Goal: Understand process/instructions

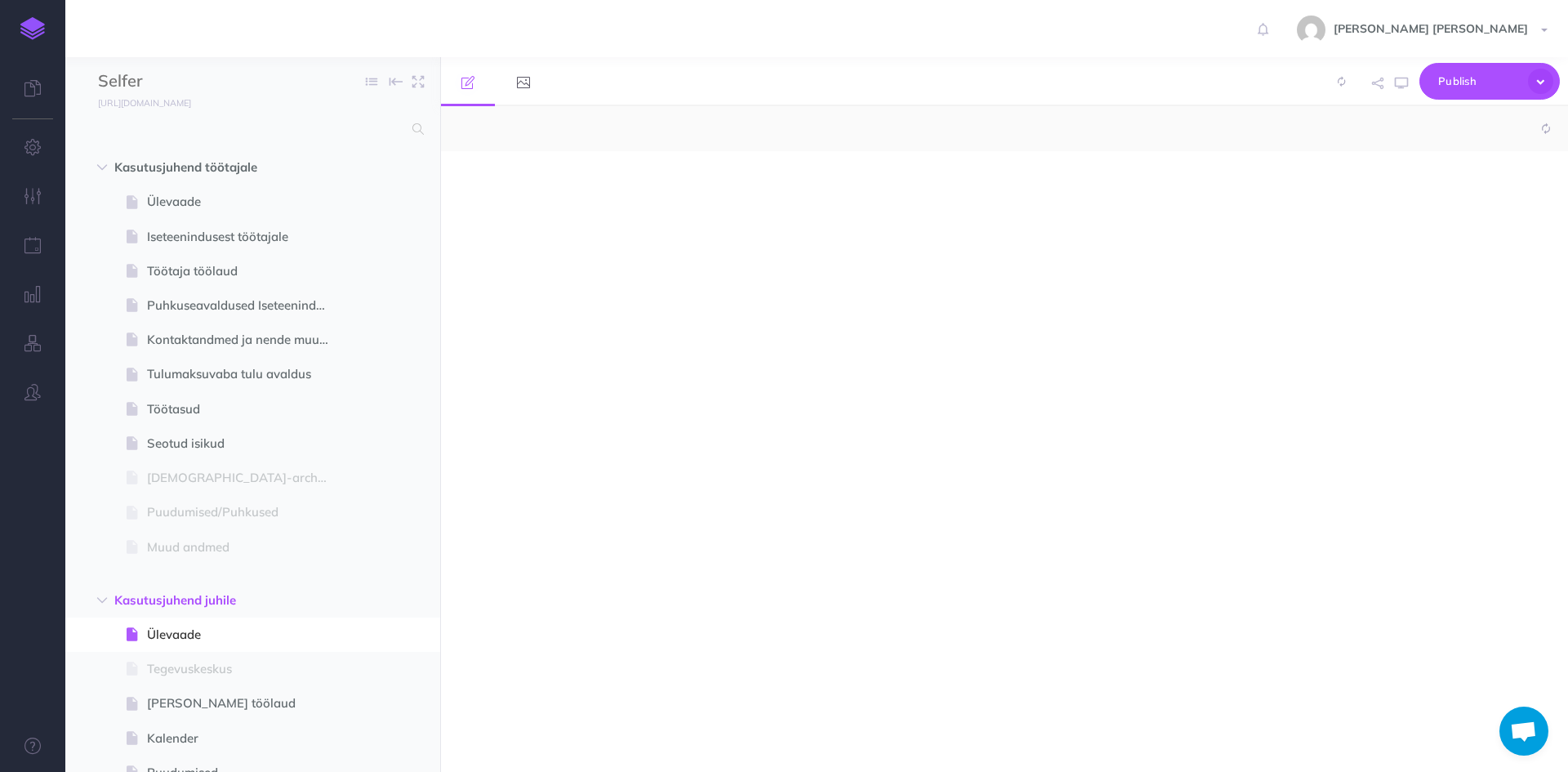
select select "null"
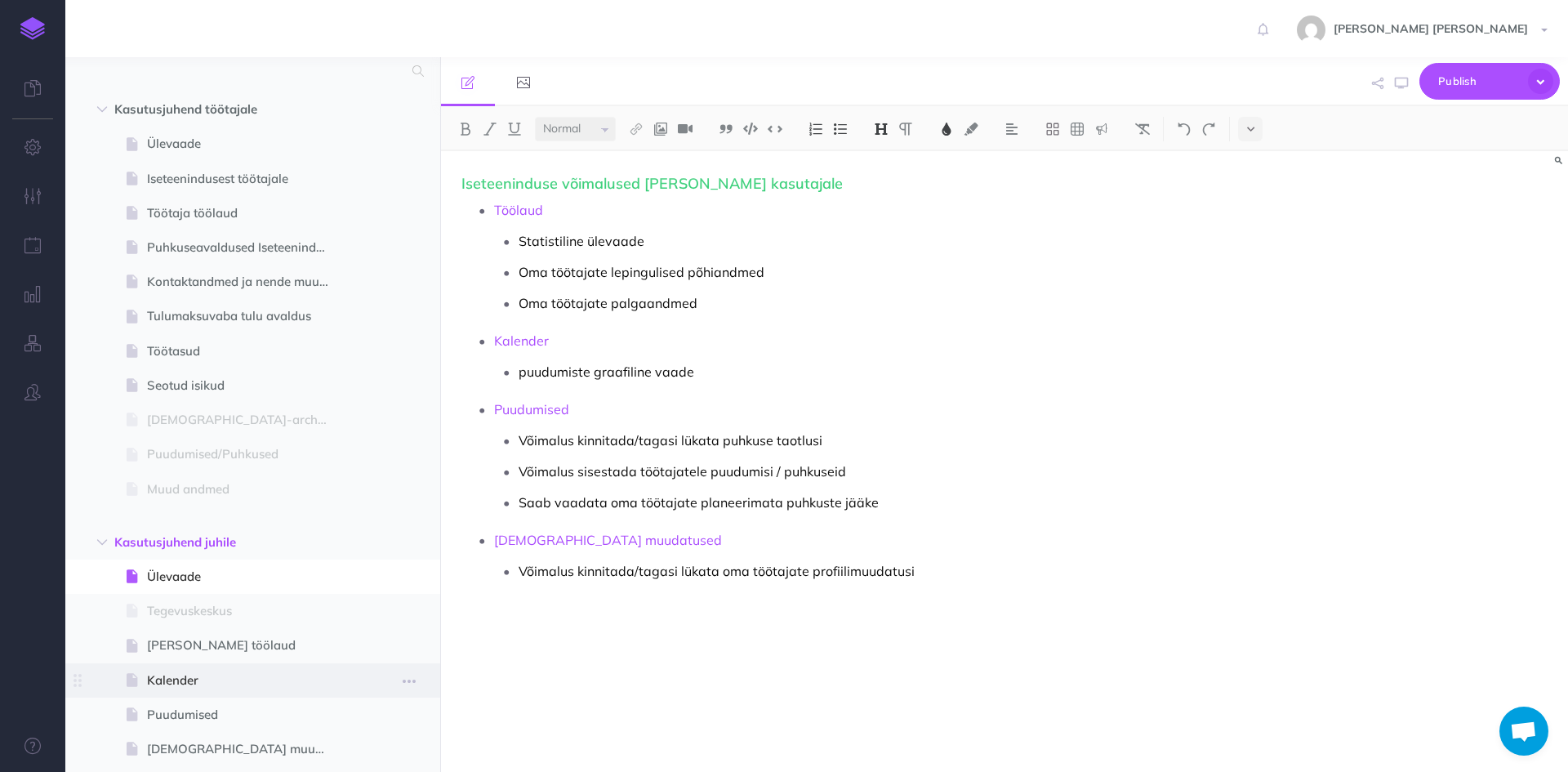
scroll to position [300, 0]
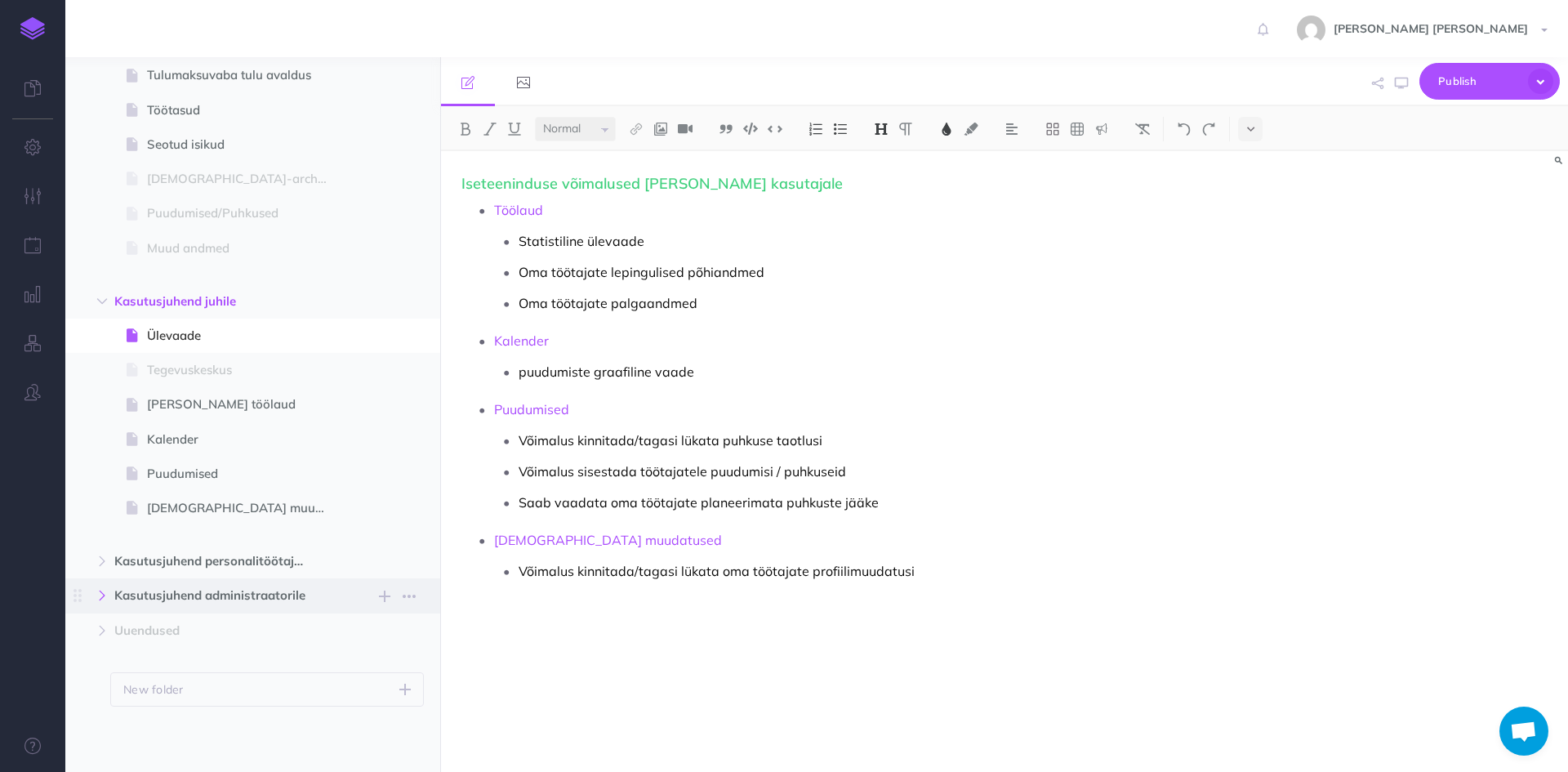
click at [107, 595] on icon "button" at bounding box center [102, 595] width 10 height 10
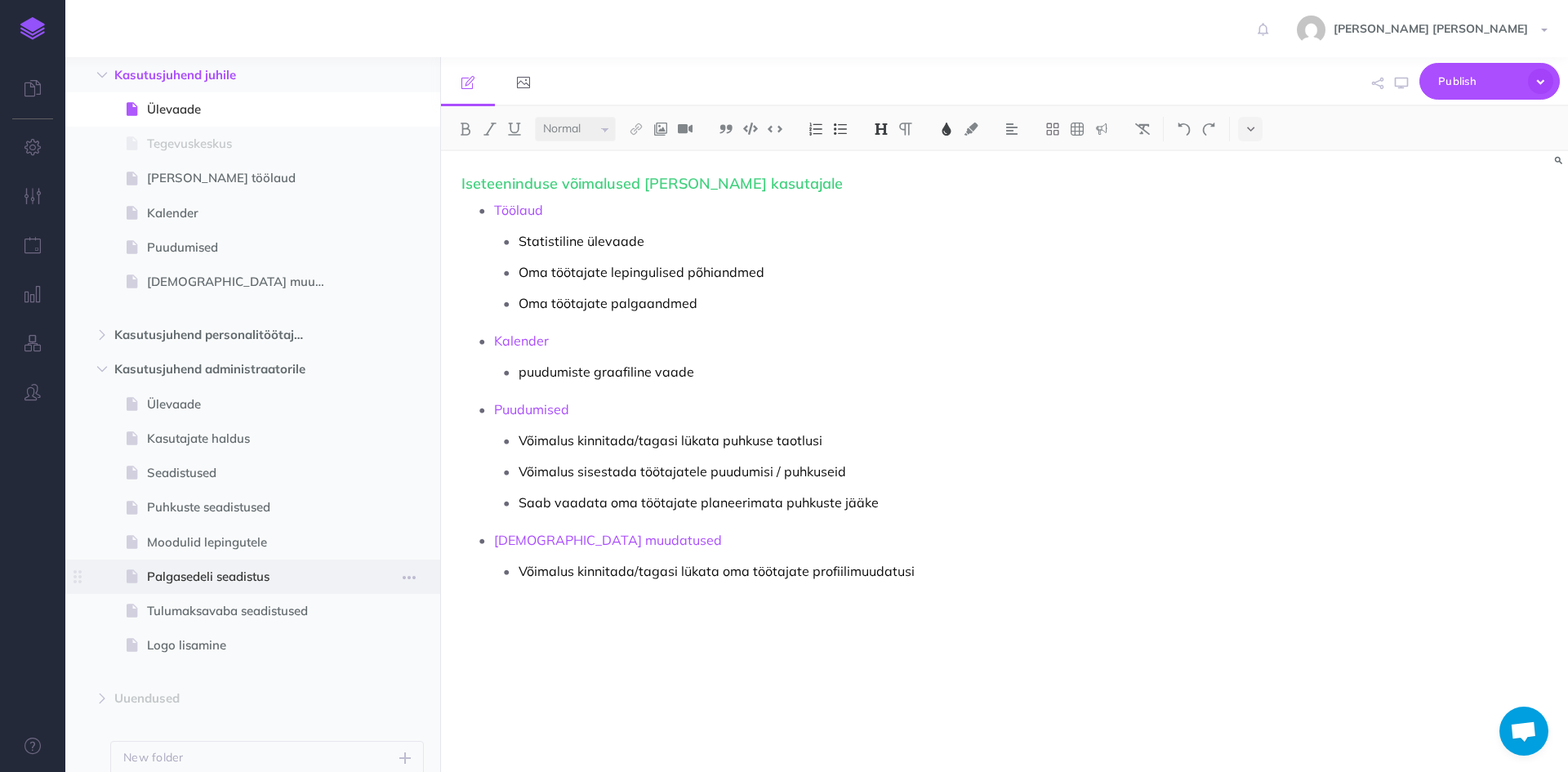
scroll to position [544, 0]
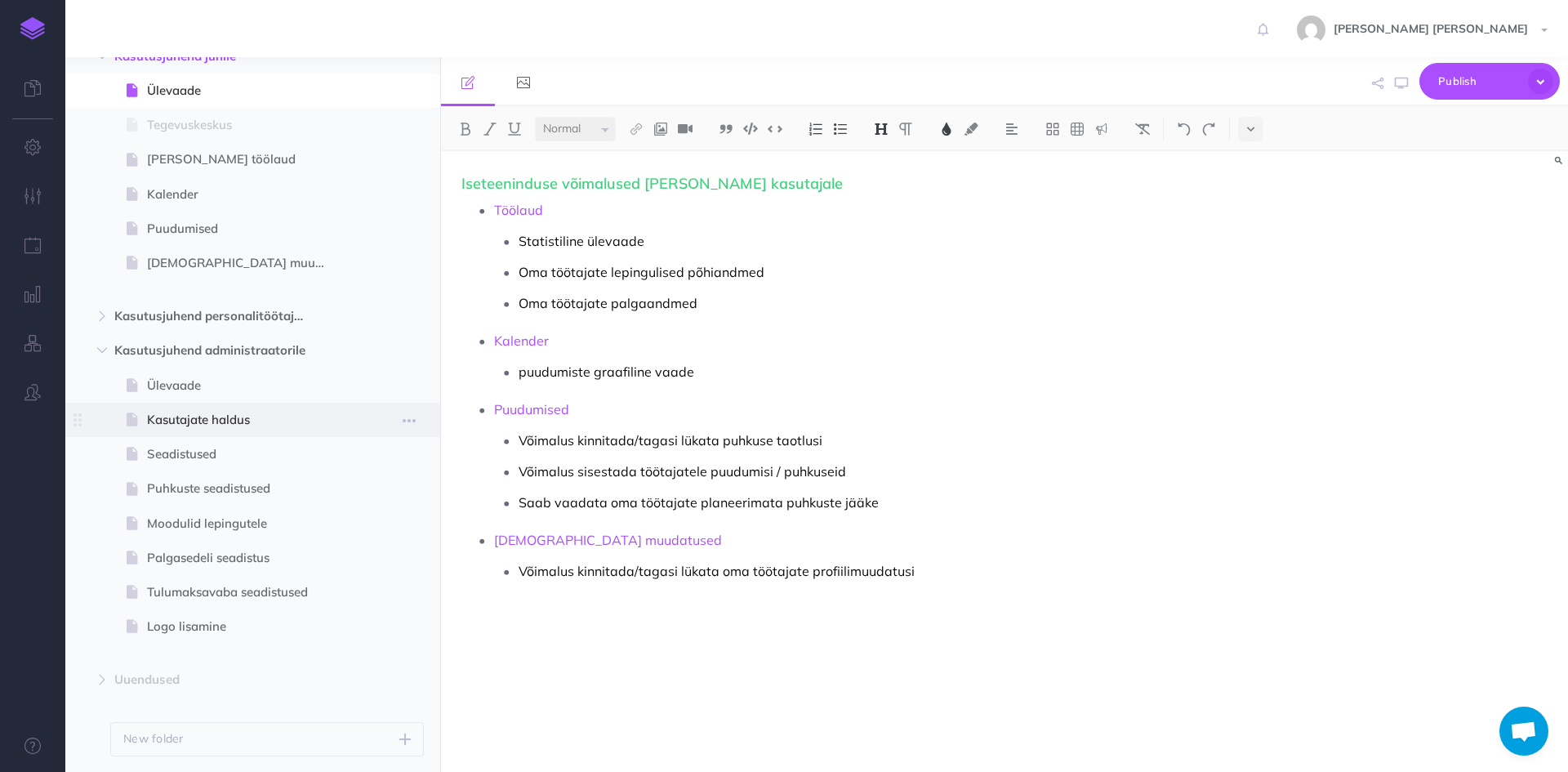
click at [211, 419] on span "Kasutajate haldus" at bounding box center [245, 421] width 196 height 20
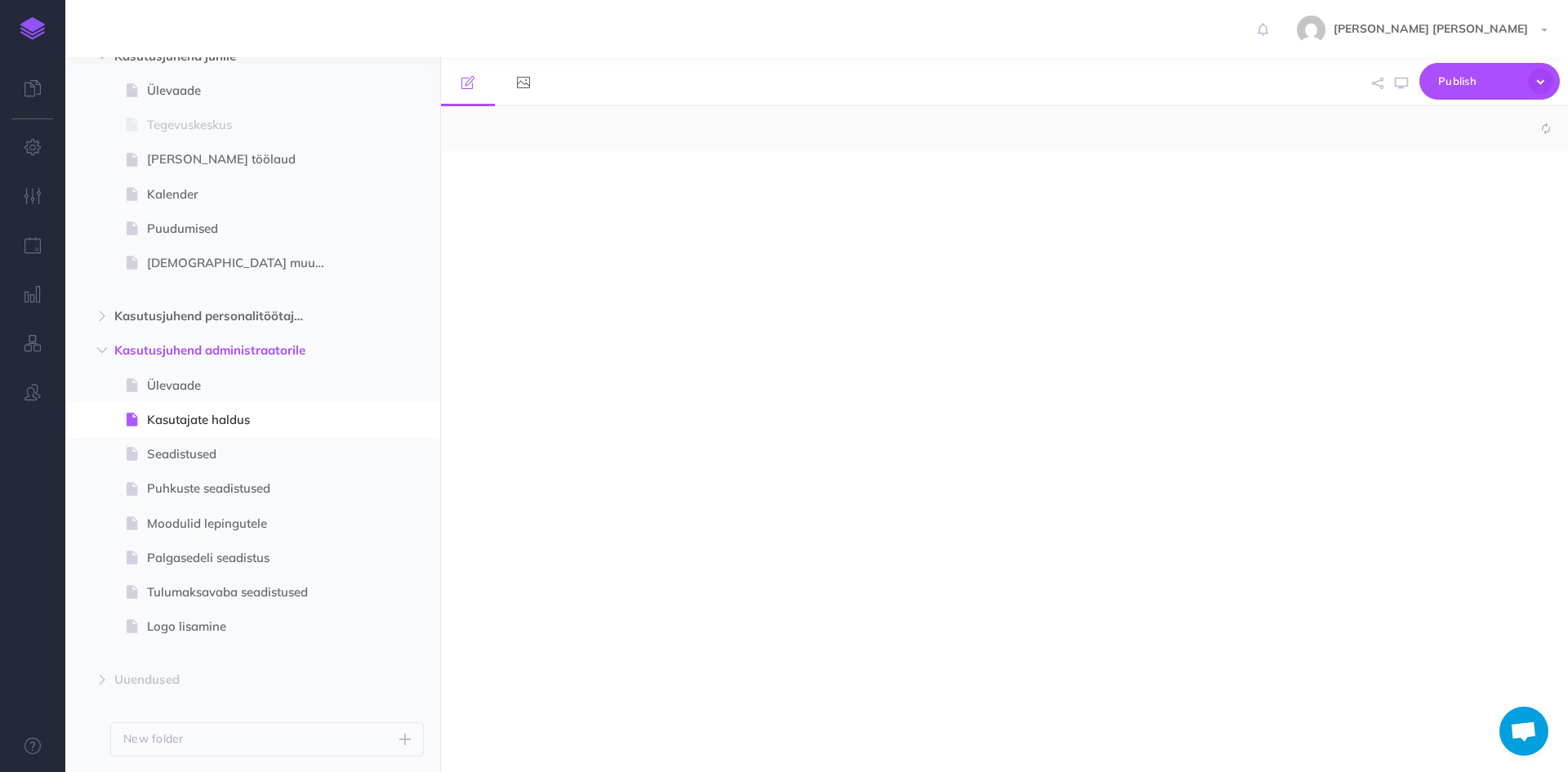
select select "null"
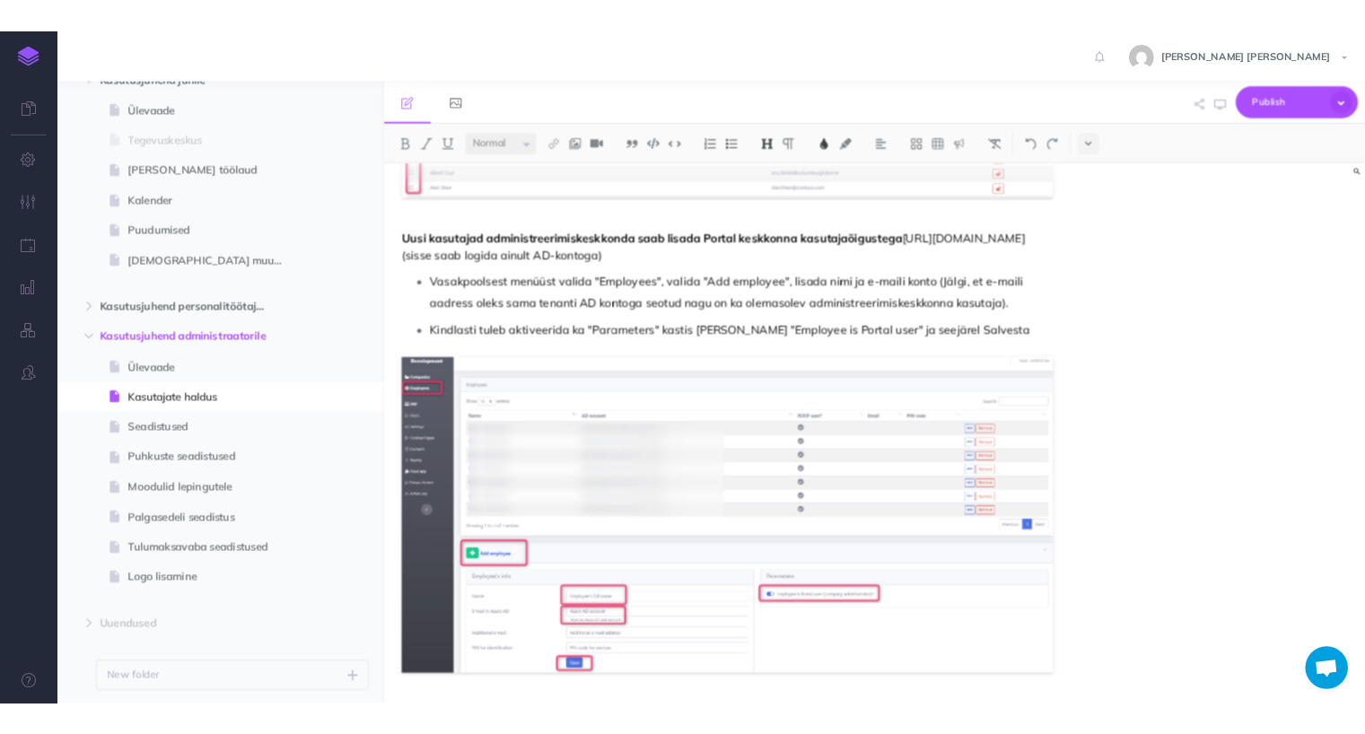
scroll to position [3885, 0]
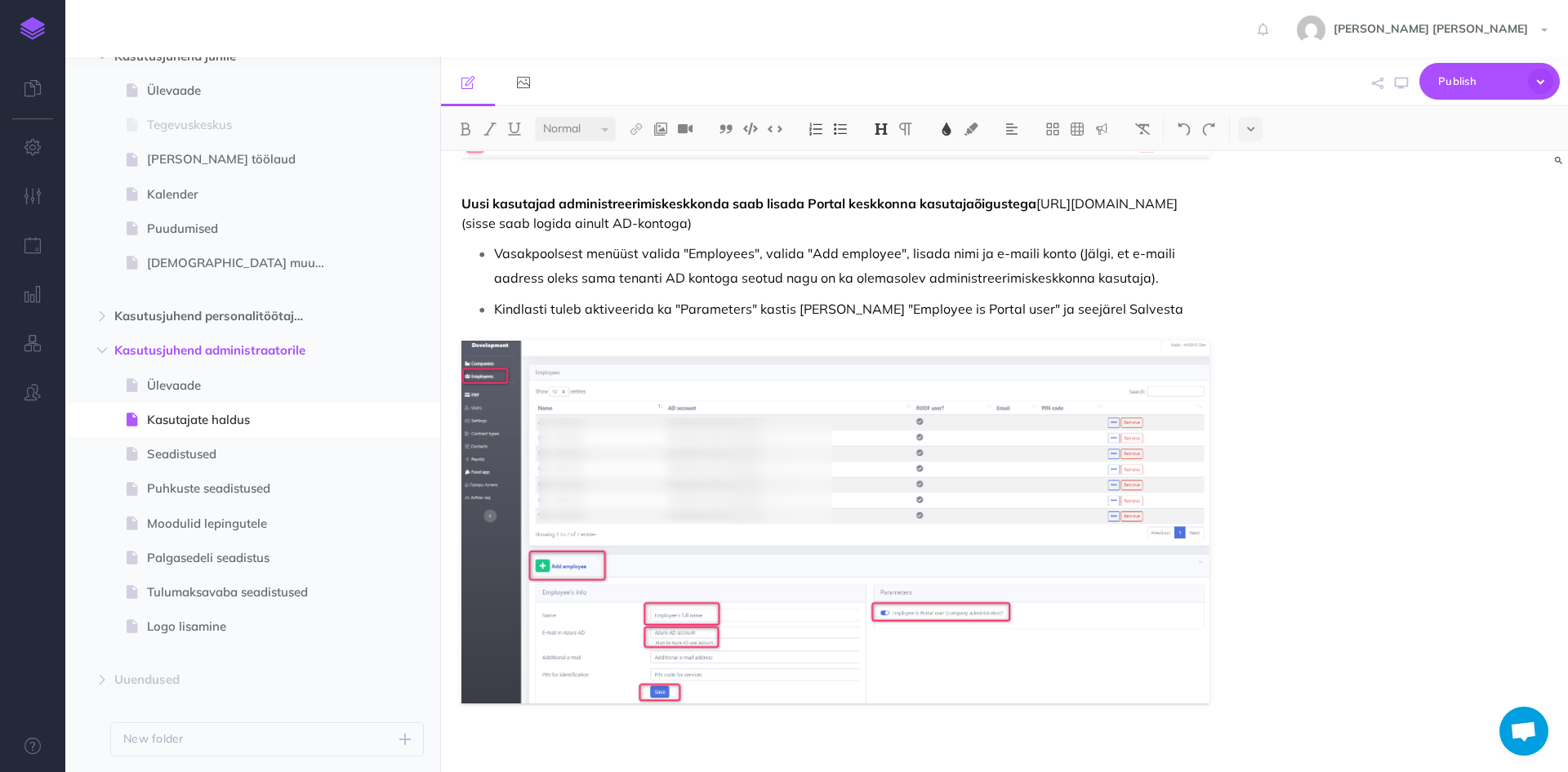
click at [1291, 540] on div "Kasutajate haldus Iseteeninduse õiguseid saab töötajatele lisada palga- ja pers…" at bounding box center [1005, 462] width 1128 height 621
click at [1270, 572] on div "Kasutajate haldus Iseteeninduse õiguseid saab töötajatele lisada palga- ja pers…" at bounding box center [1005, 462] width 1128 height 621
drag, startPoint x: 640, startPoint y: 728, endPoint x: 638, endPoint y: 708, distance: 20.1
click at [640, 764] on p at bounding box center [835, 774] width 748 height 20
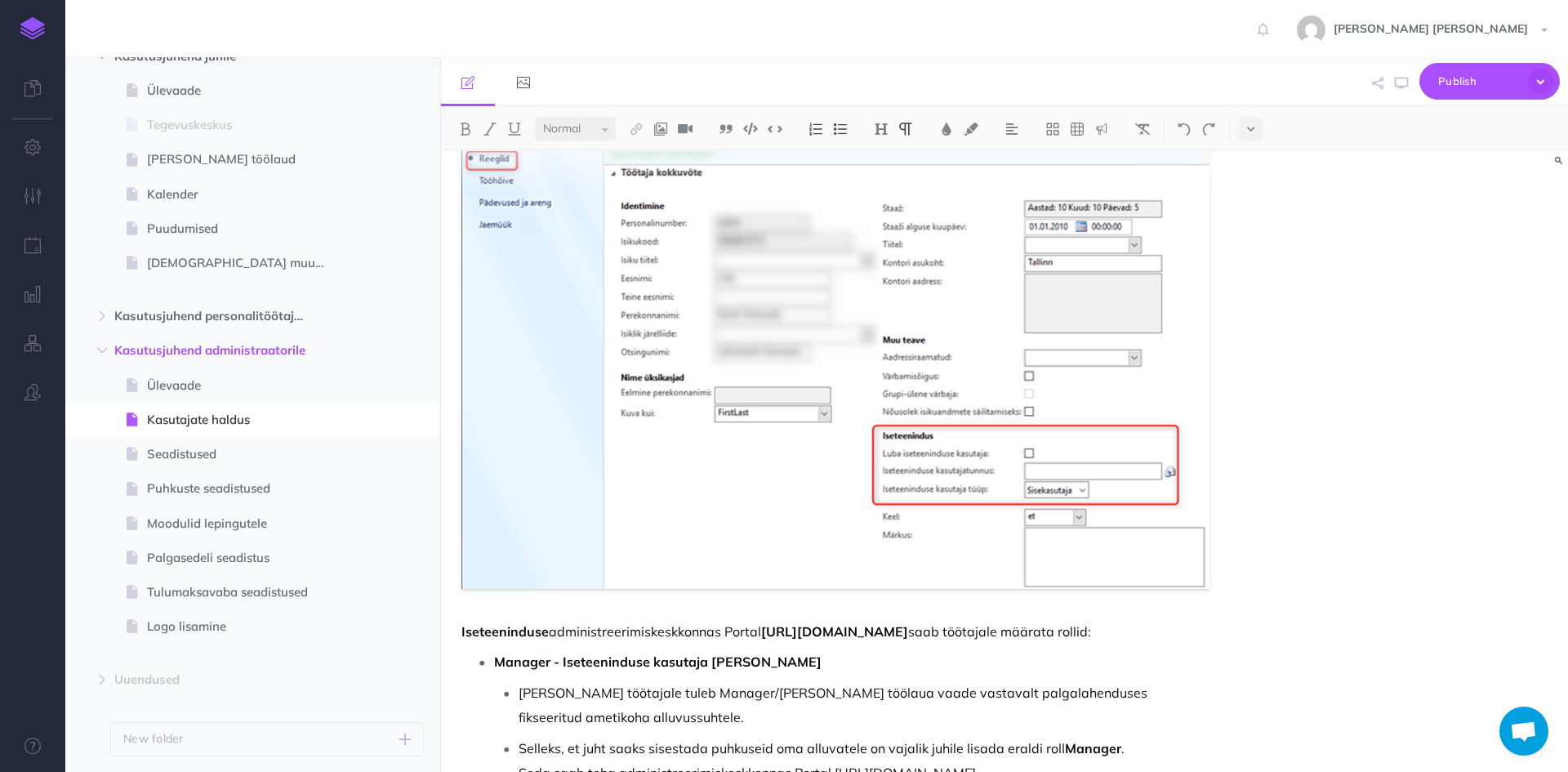
scroll to position [758, 0]
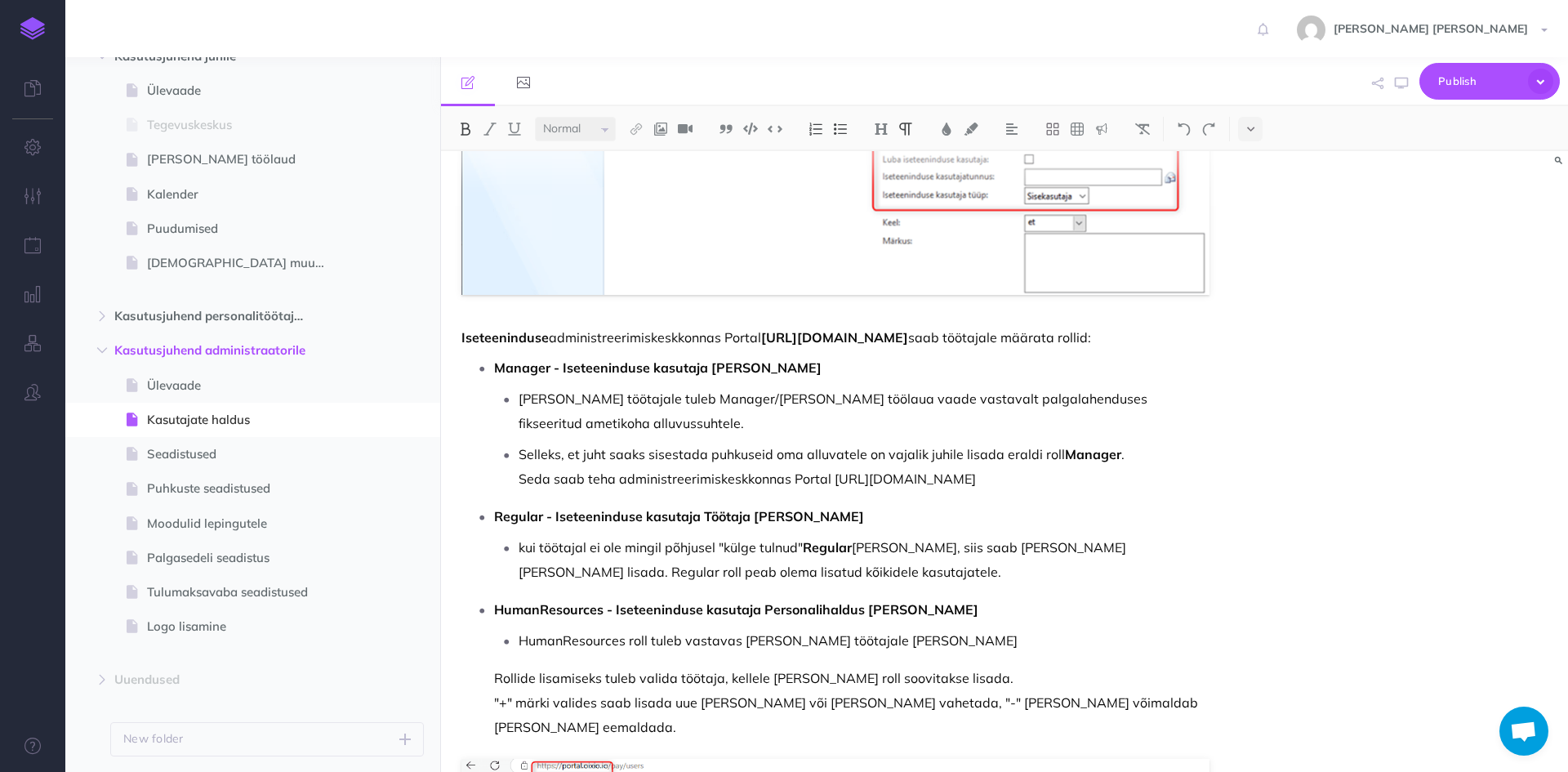
click at [491, 337] on strong "Iseteeninduse" at bounding box center [505, 338] width 87 height 16
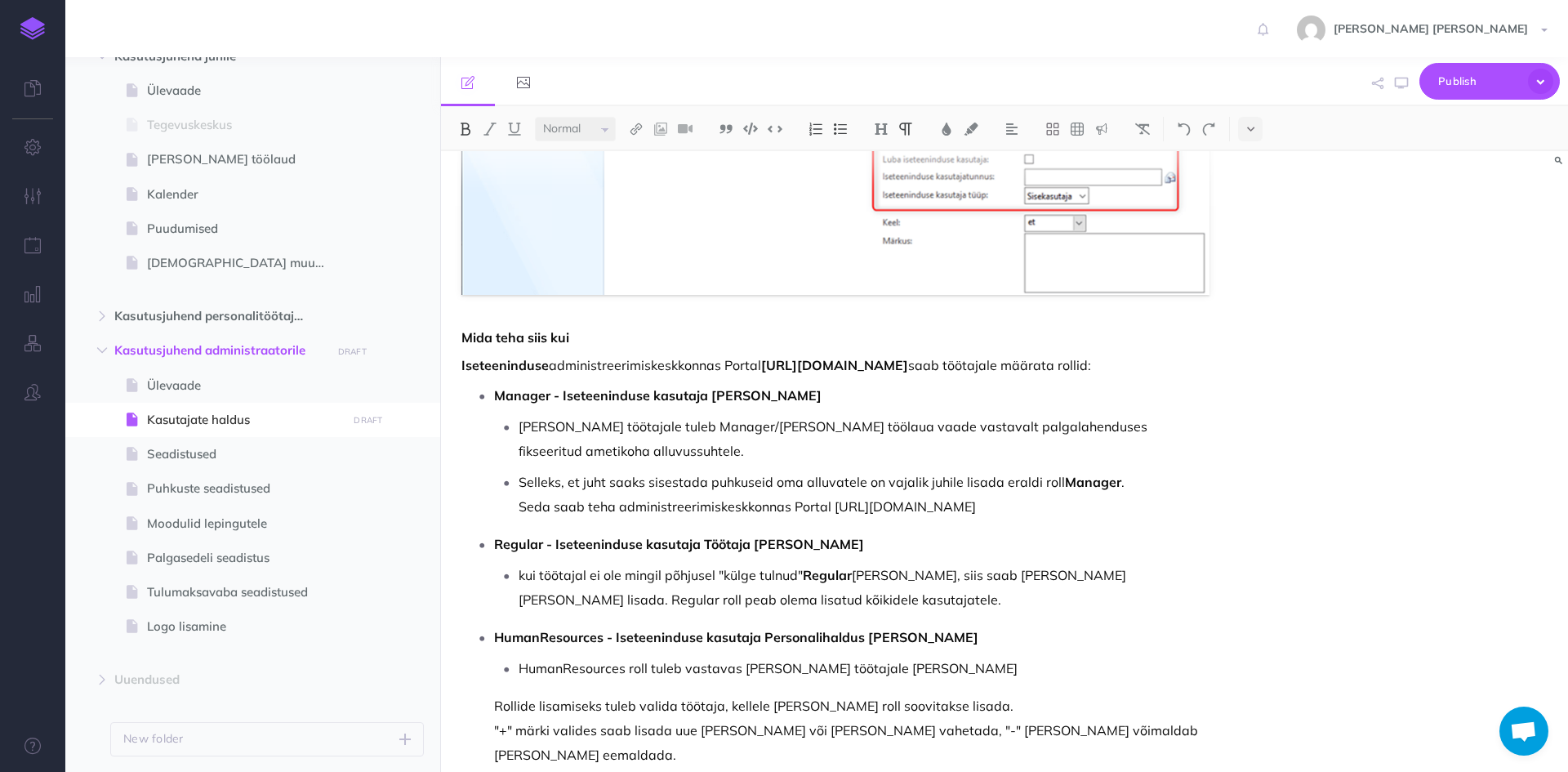
drag, startPoint x: 587, startPoint y: 340, endPoint x: 442, endPoint y: 340, distance: 145.0
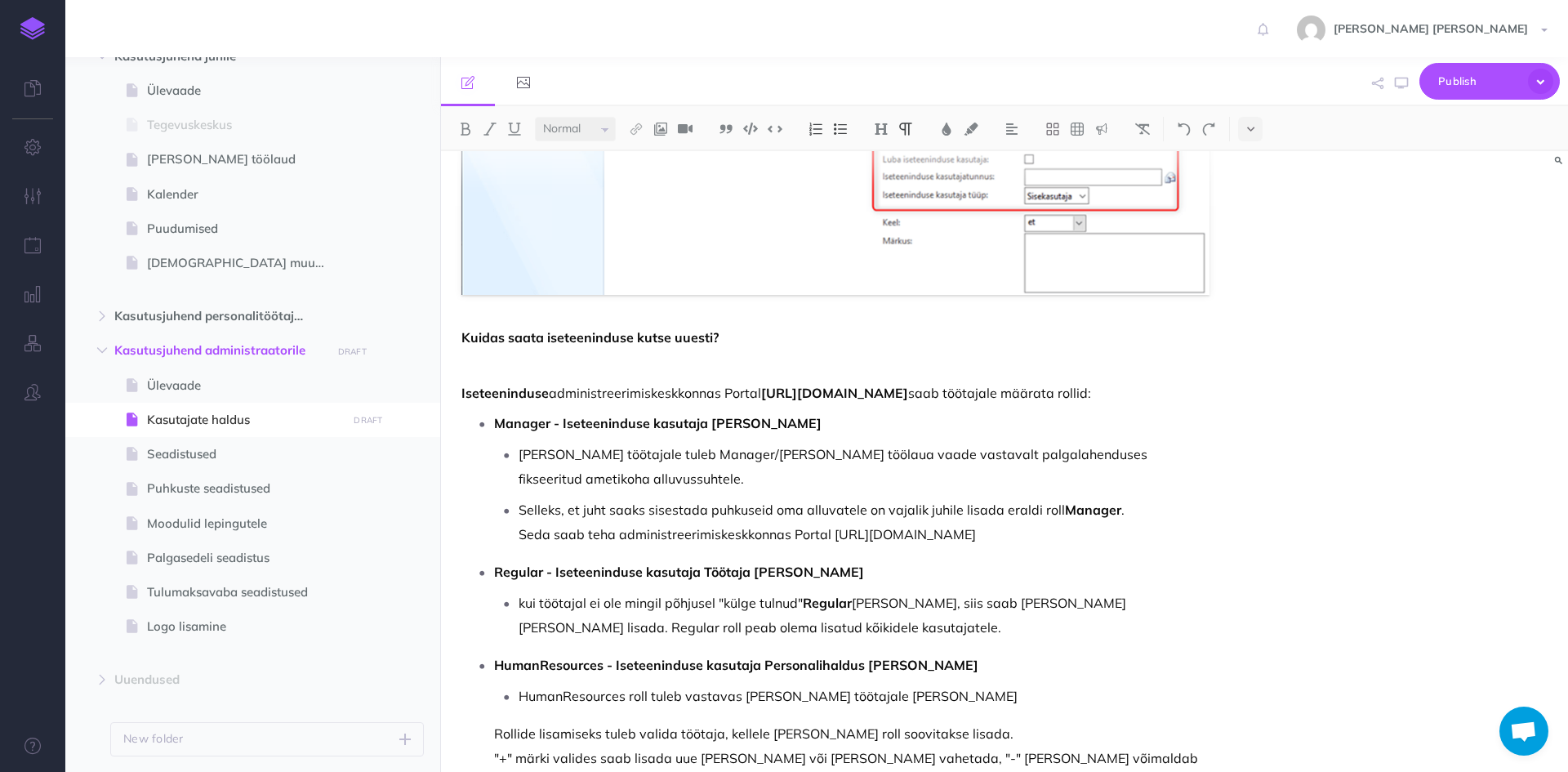
click at [734, 340] on p "Kuidas saata iseteeninduse kutse uuesti?" at bounding box center [835, 338] width 748 height 20
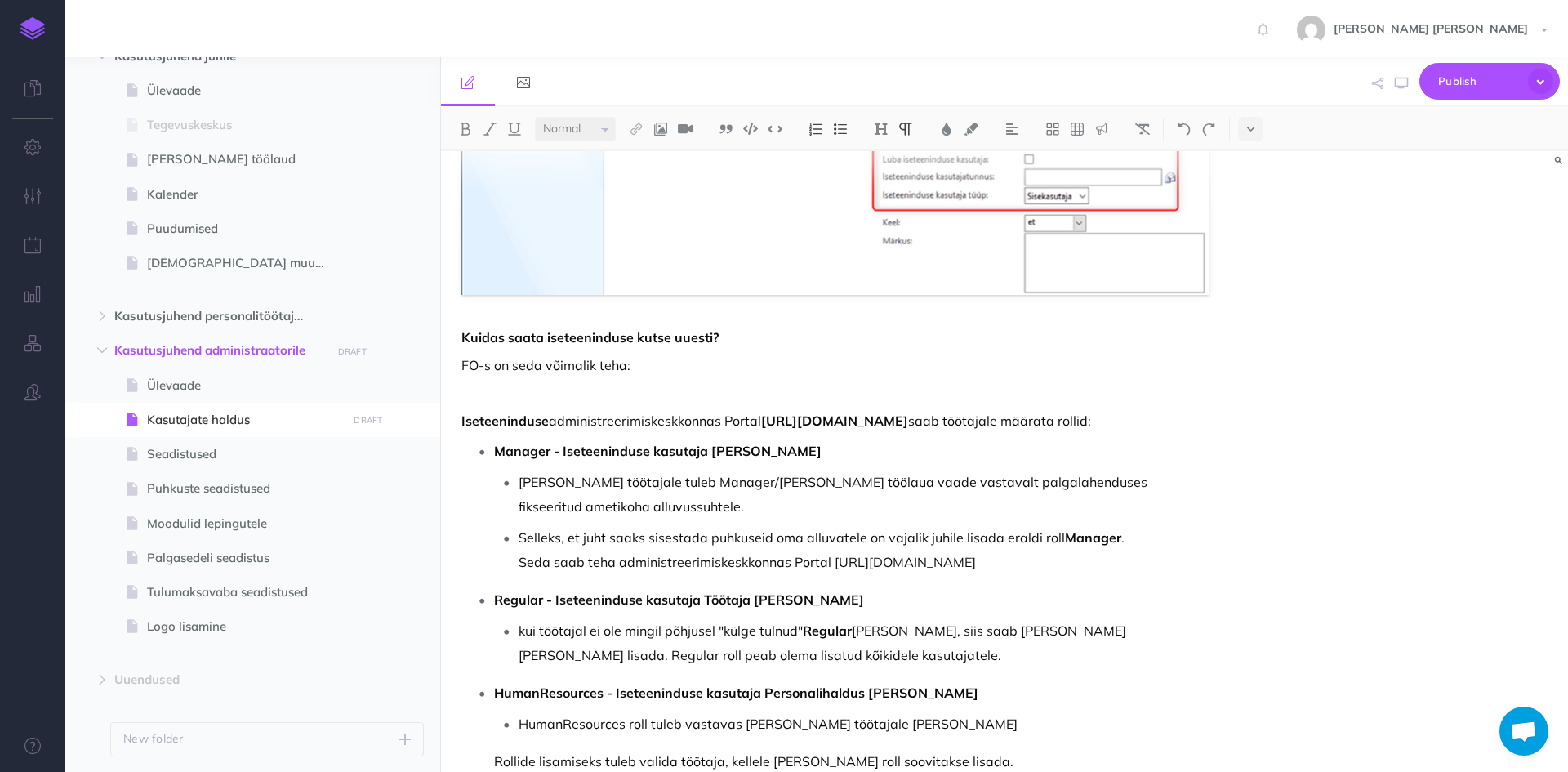
click at [656, 371] on p "FO-s on seda võimalik teha:" at bounding box center [835, 365] width 748 height 20
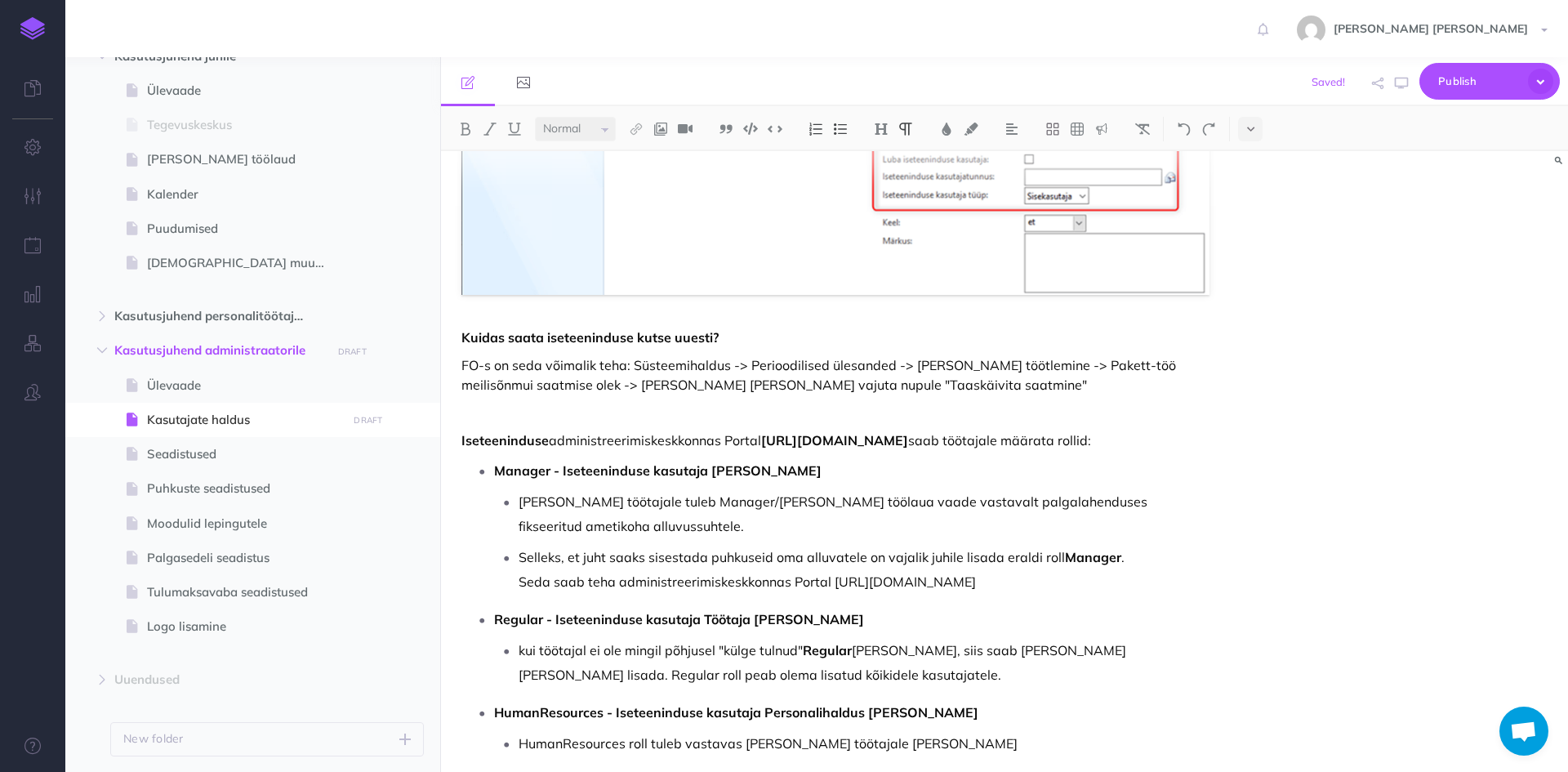
click at [1148, 368] on p "FO-s on seda võimalik teha: Süsteemihaldus -> Perioodilised ülesanded -> [PERSO…" at bounding box center [835, 374] width 748 height 39
click at [909, 379] on p "FO-s on seda võimalik teha: Süsteemihaldus -> Perioodilised ülesanded -> [PERSO…" at bounding box center [835, 374] width 748 height 39
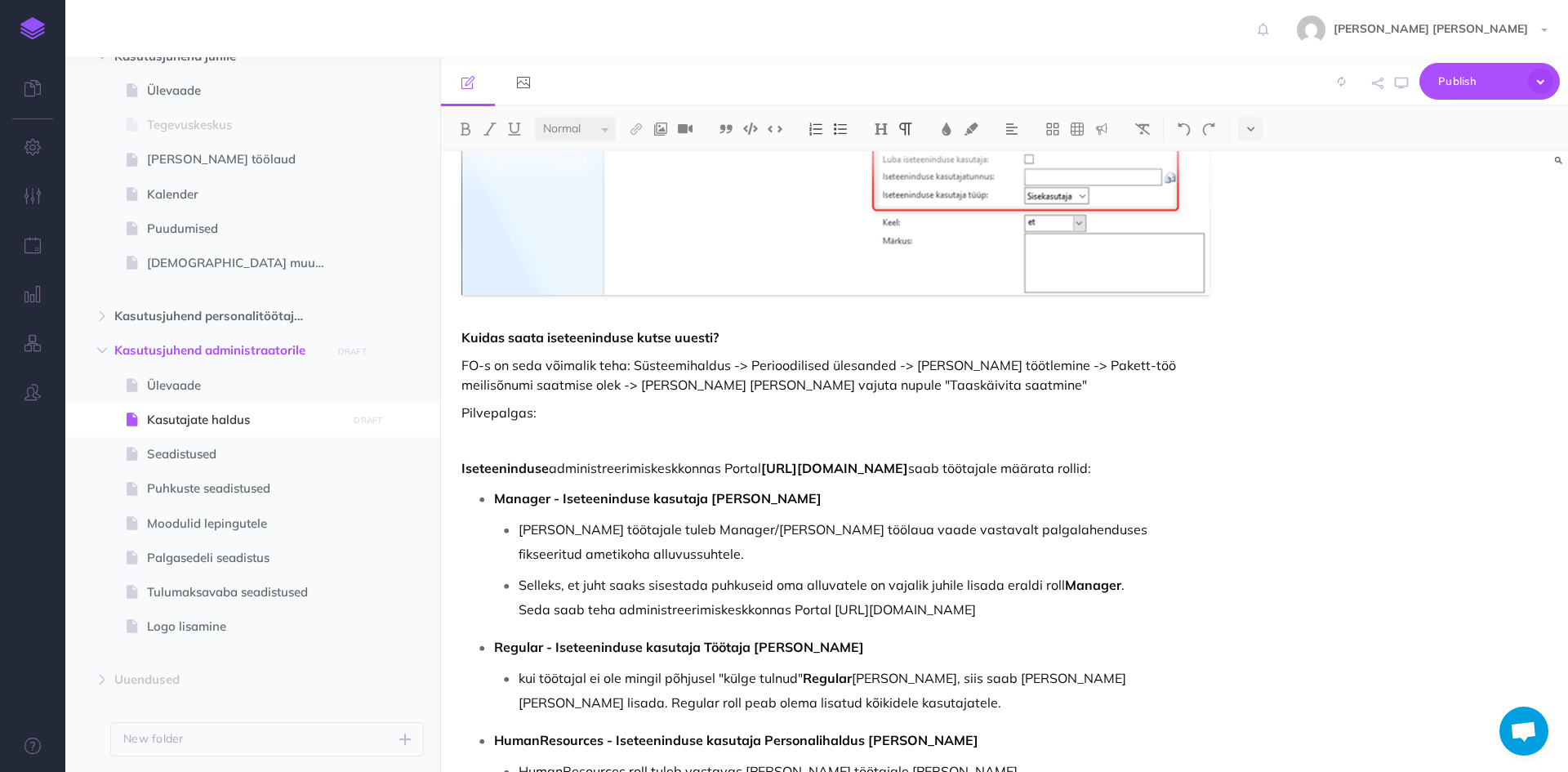
click at [618, 416] on p "Pilvepalgas:" at bounding box center [835, 412] width 748 height 20
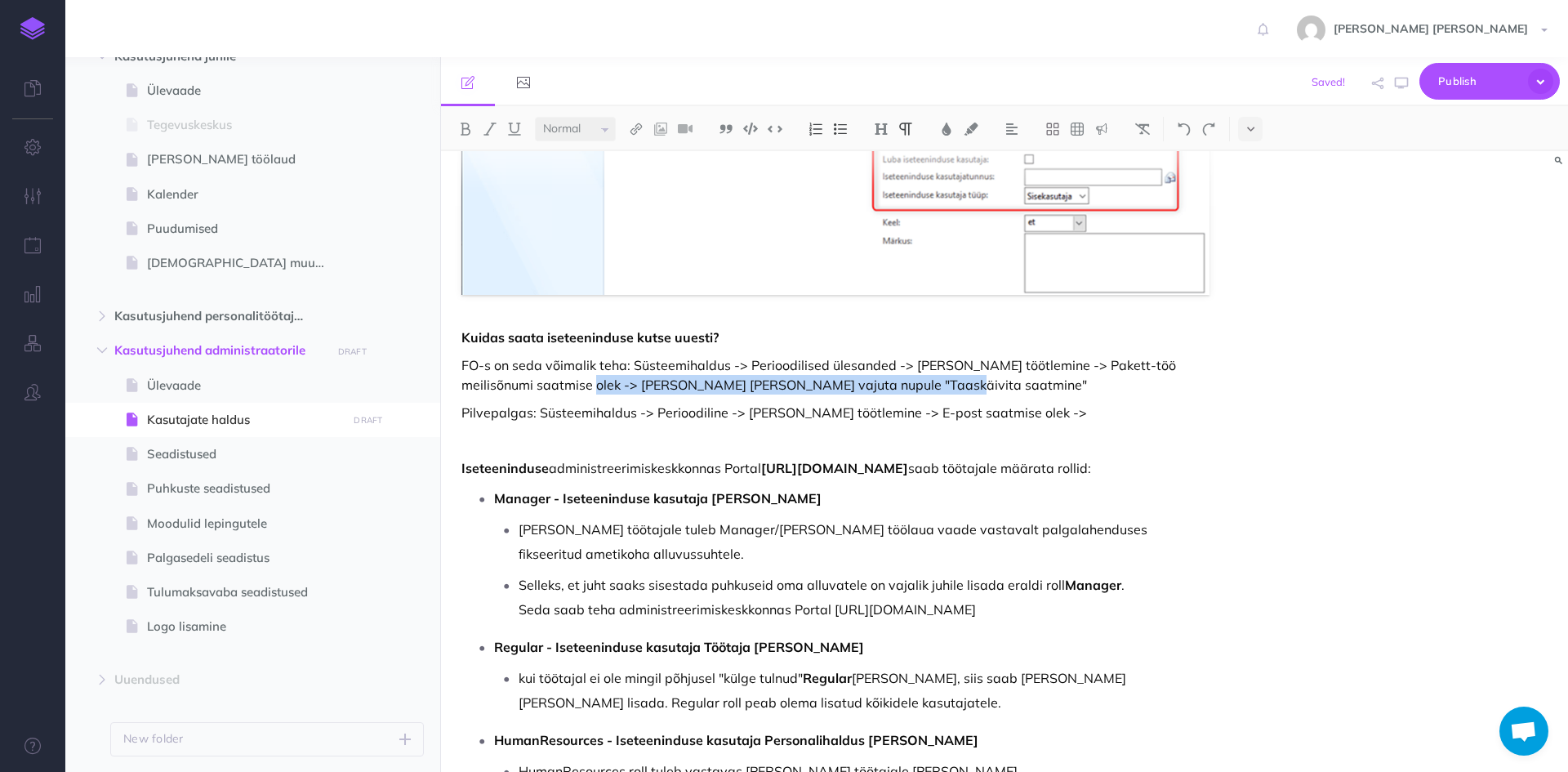
drag, startPoint x: 916, startPoint y: 391, endPoint x: 563, endPoint y: 382, distance: 353.1
click at [563, 382] on p "FO-s on seda võimalik teha: Süsteemihaldus -> Perioodilised ülesanded -> [PERSO…" at bounding box center [835, 374] width 748 height 39
copy p "[PERSON_NAME] [PERSON_NAME] vajuta nupule "Taaskäivita saatmine""
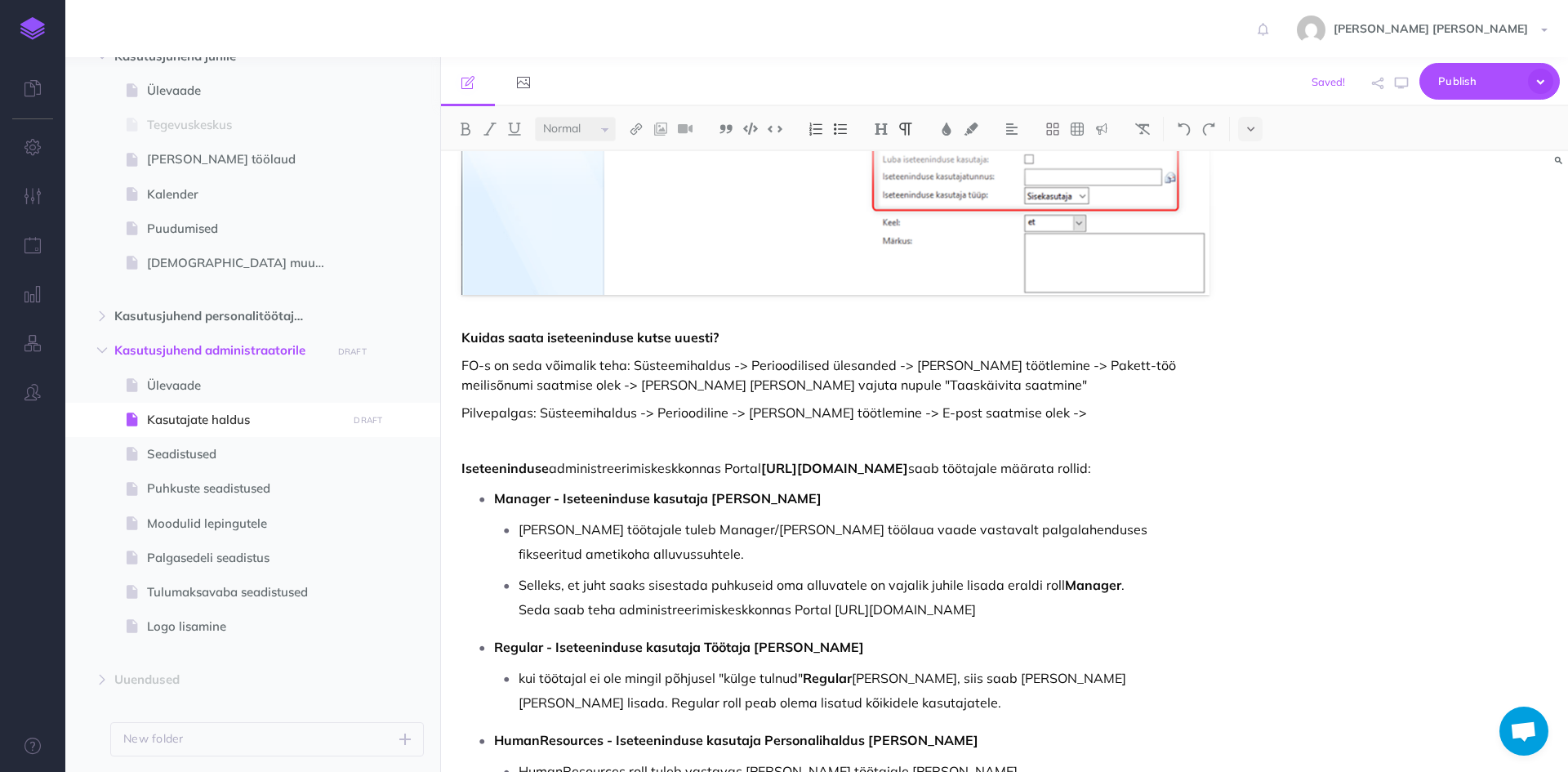
click at [1043, 420] on p "Pilvepalgas: Süsteemihaldus -> Perioodiline -> [PERSON_NAME] töötlemine -> E-po…" at bounding box center [835, 412] width 748 height 20
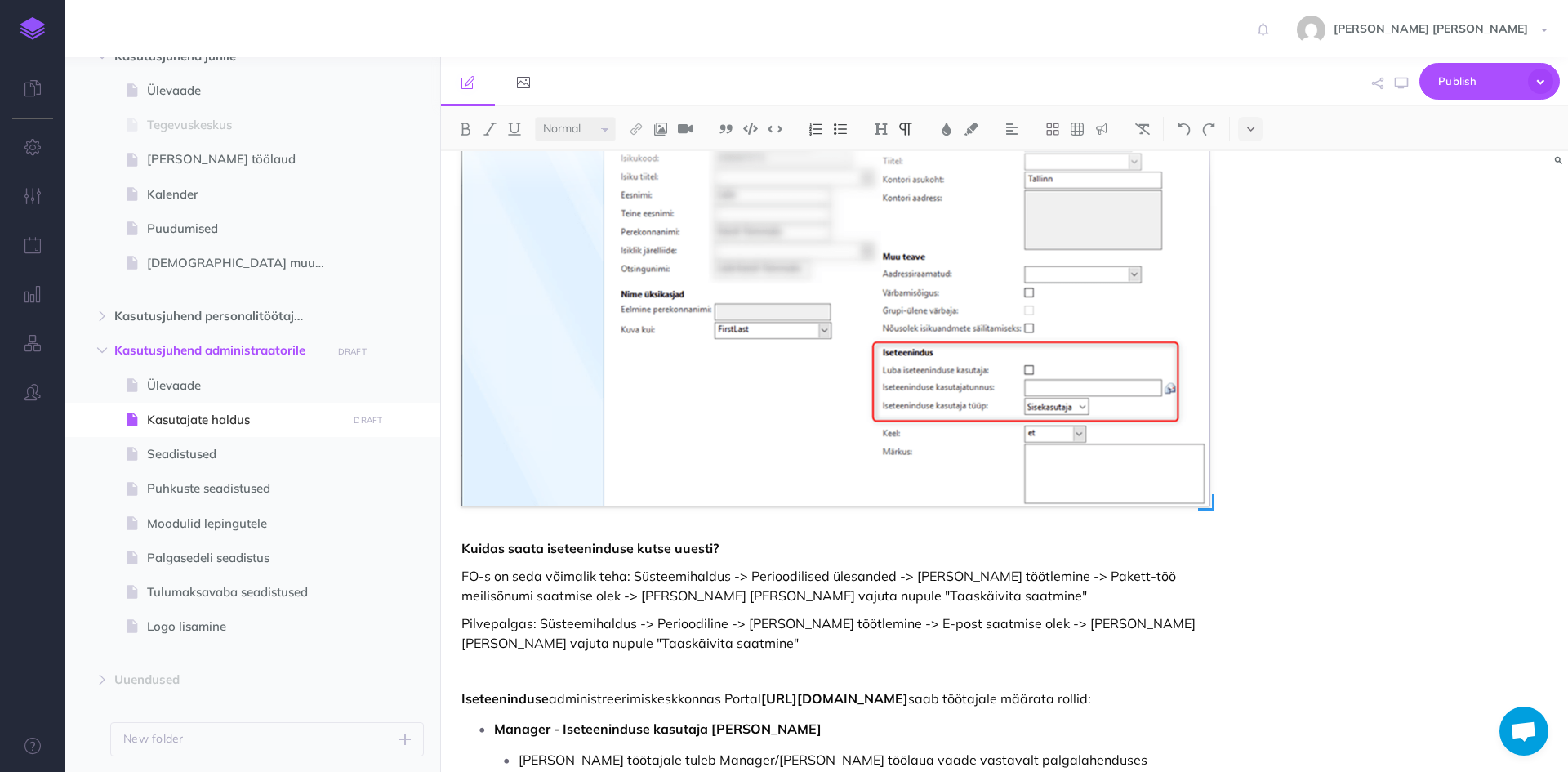
scroll to position [654, 0]
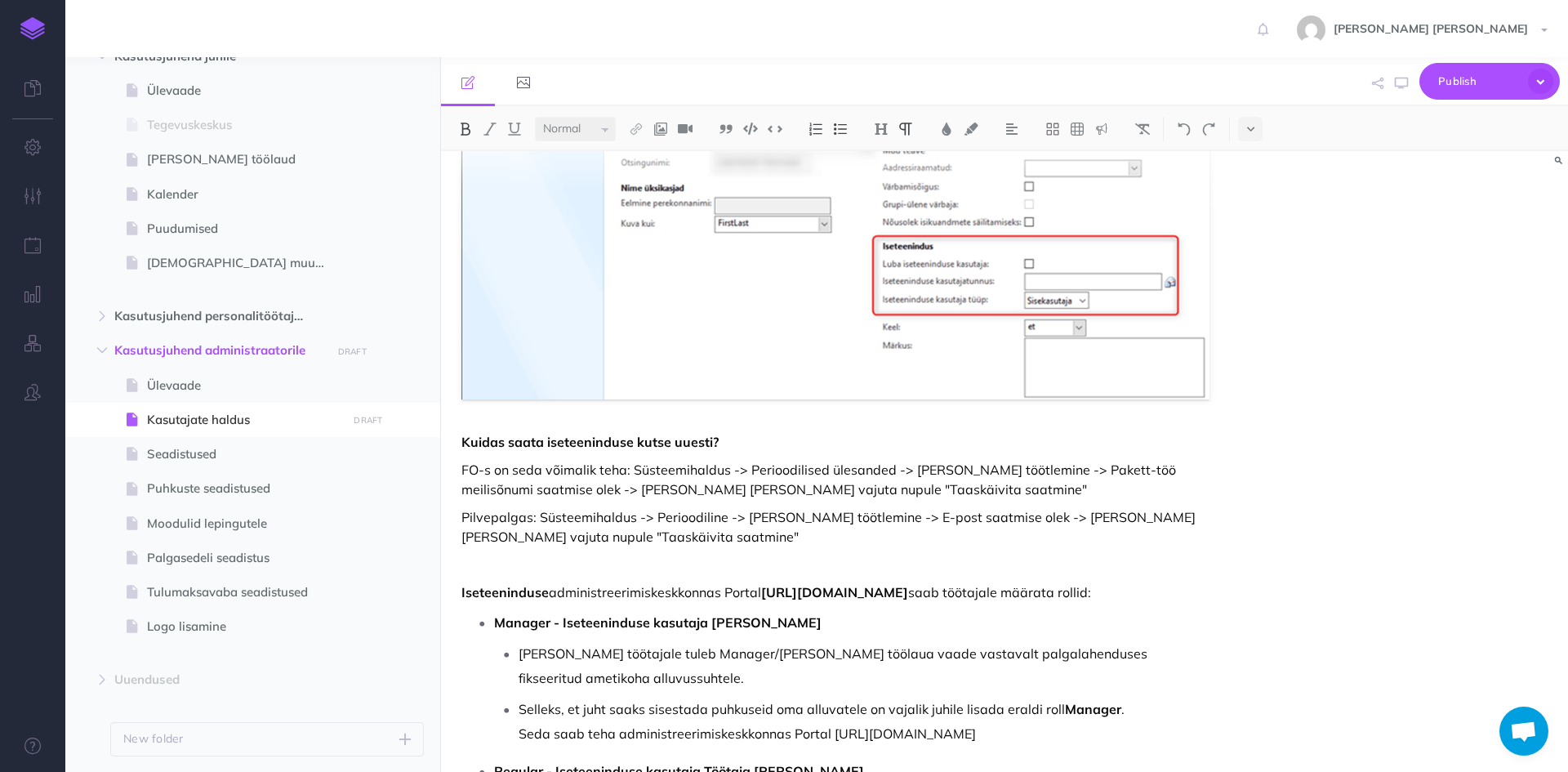
click at [464, 447] on strong "Kuidas saata iseteeninduse kutse uuesti?" at bounding box center [590, 442] width 258 height 16
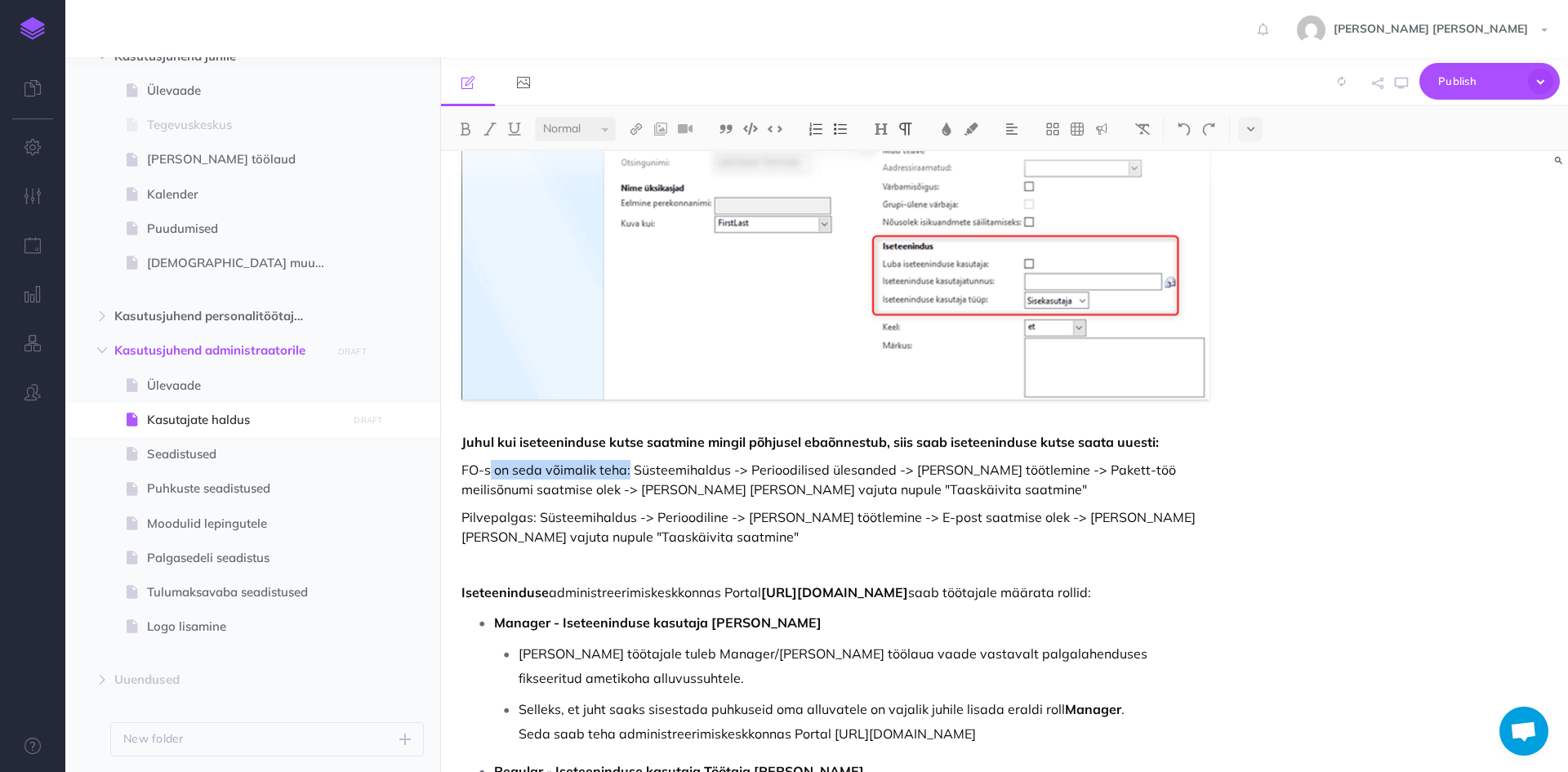
drag, startPoint x: 627, startPoint y: 472, endPoint x: 491, endPoint y: 474, distance: 136.0
click at [491, 474] on p "FO-s on seda võimalik teha: Süsteemihaldus -> Perioodilised ülesanded -> [PERSO…" at bounding box center [835, 479] width 748 height 39
click at [1453, 88] on span "Publish" at bounding box center [1480, 81] width 82 height 25
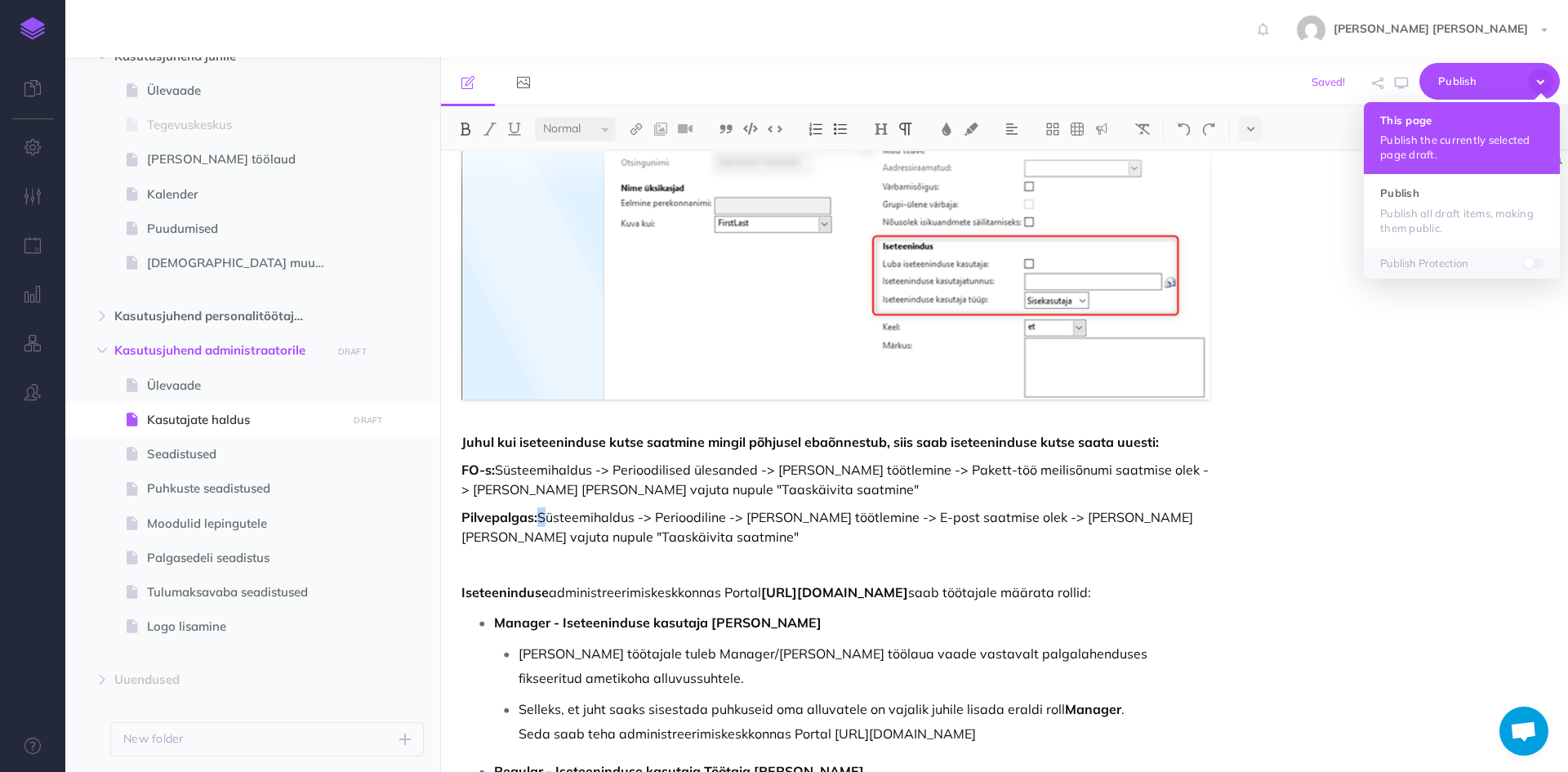
click at [1442, 124] on h4 "This page" at bounding box center [1462, 120] width 164 height 12
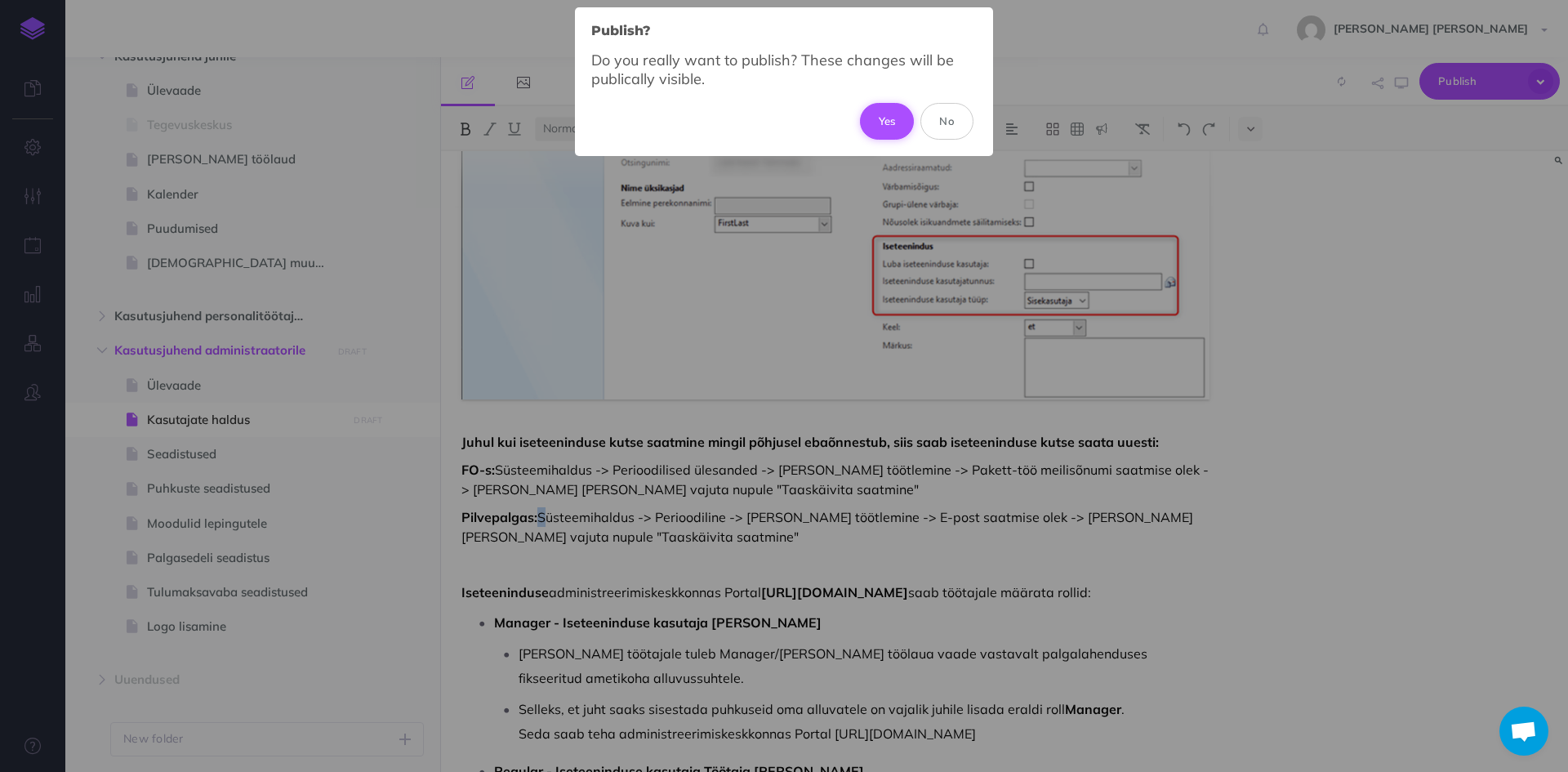
click at [894, 117] on button "Yes" at bounding box center [887, 120] width 55 height 36
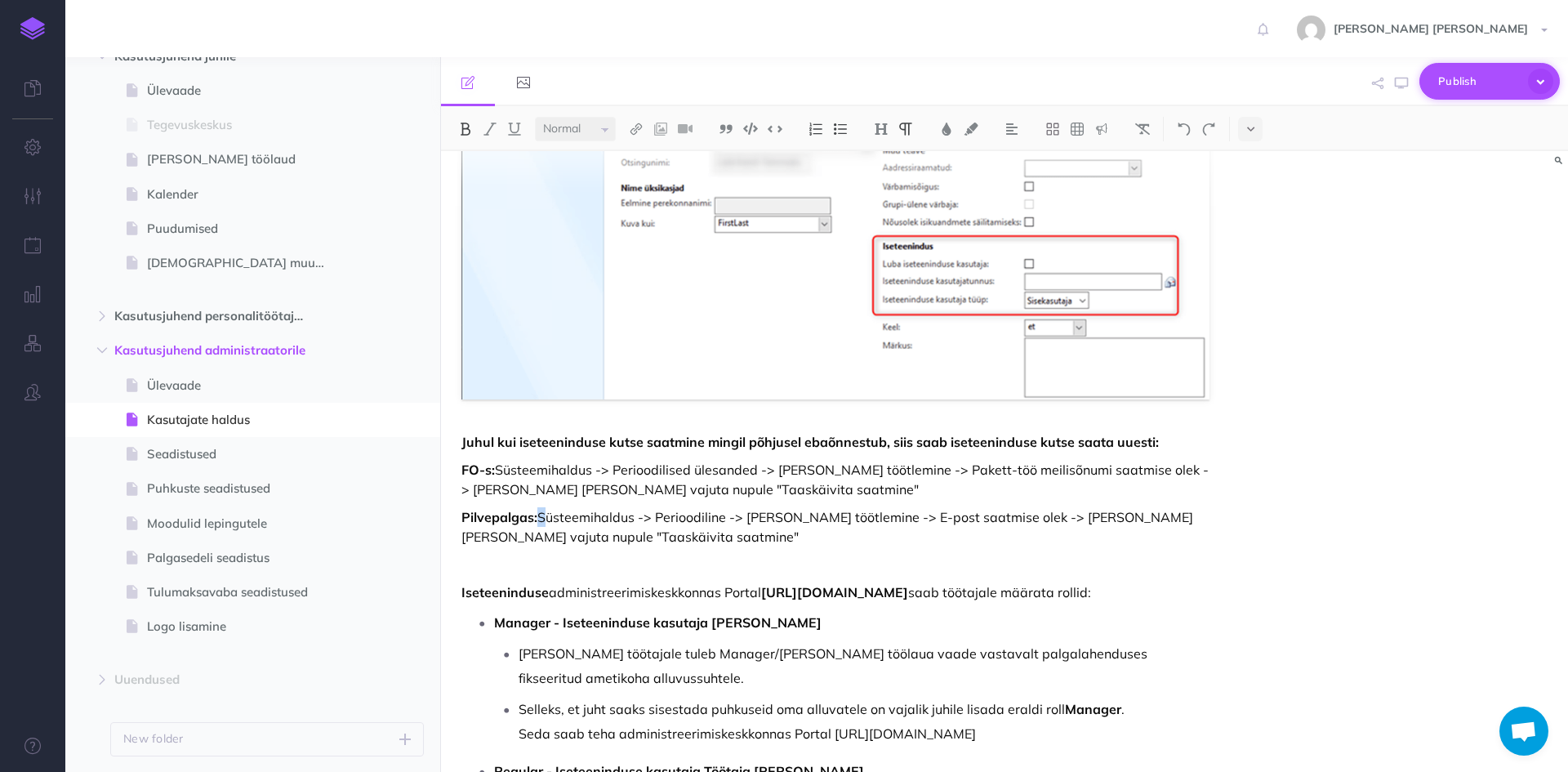
click at [1447, 79] on span "Publish" at bounding box center [1480, 81] width 82 height 25
drag, startPoint x: 1435, startPoint y: 118, endPoint x: 1491, endPoint y: 418, distance: 305.2
click at [1491, 418] on div "Publish Publish Publish all draft items, making them public. Publish Protection…" at bounding box center [1005, 414] width 1128 height 715
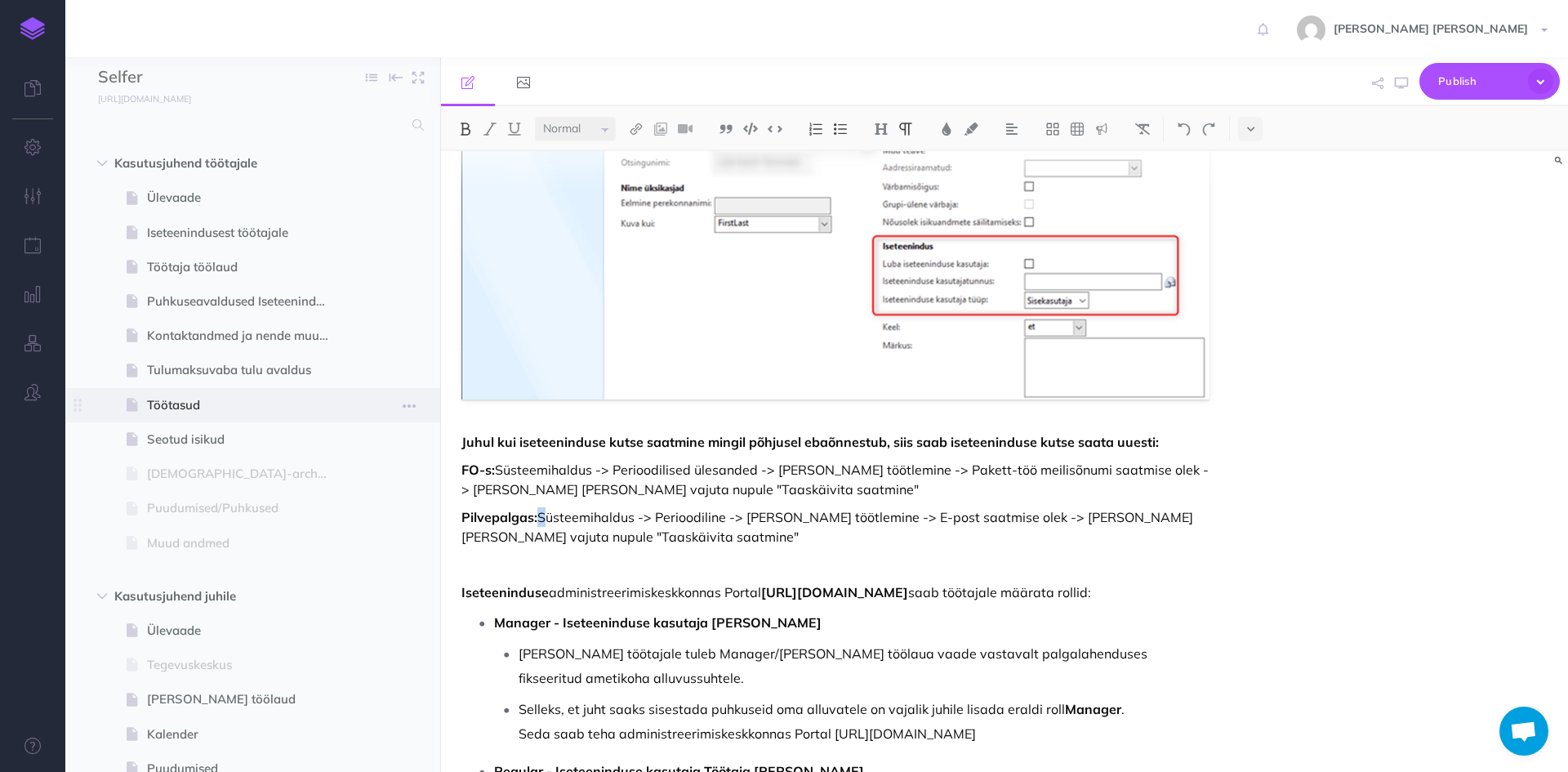
scroll to position [0, 0]
